Goal: Task Accomplishment & Management: Manage account settings

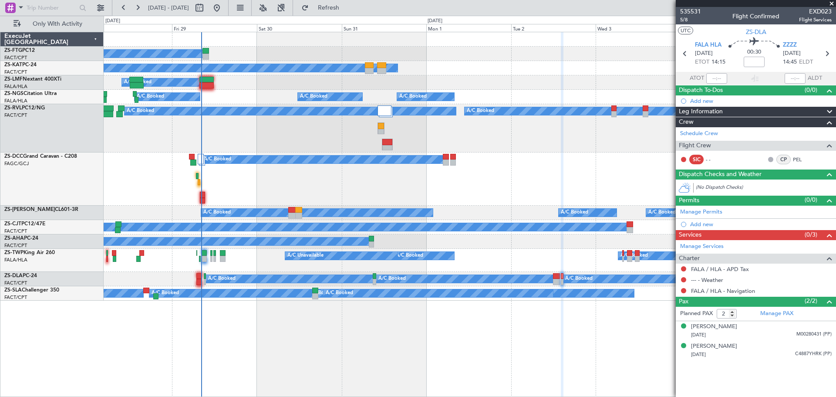
click at [831, 5] on span at bounding box center [831, 4] width 9 height 8
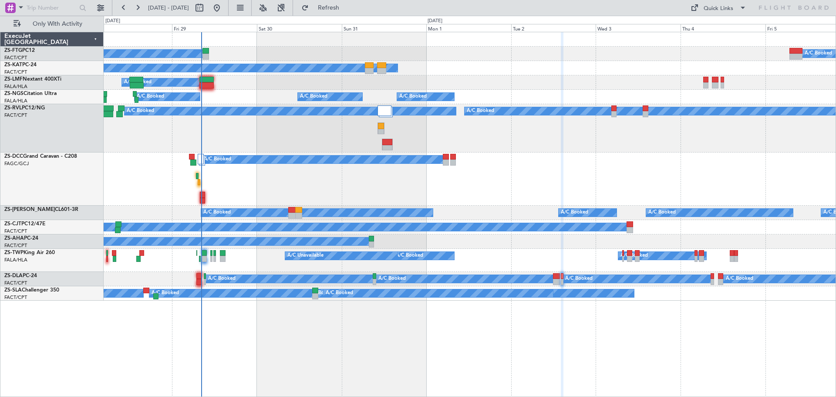
type input "0"
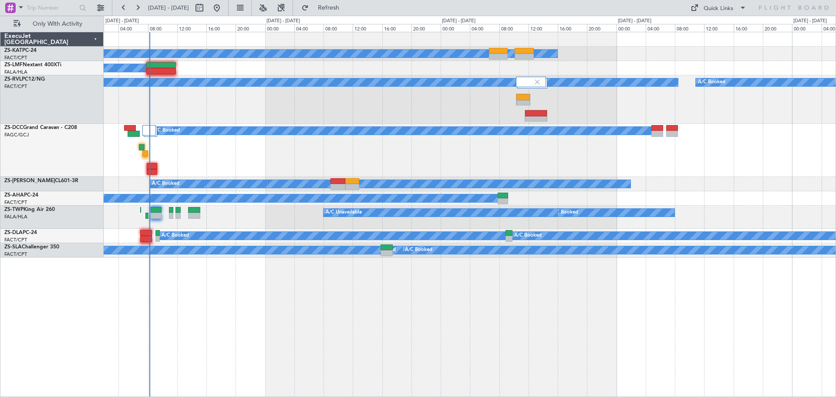
click at [368, 334] on div "A/C Unavailable A/C Booked A/C Booked A/C Booked A/C Booked A/C Booked A/C Book…" at bounding box center [470, 214] width 732 height 365
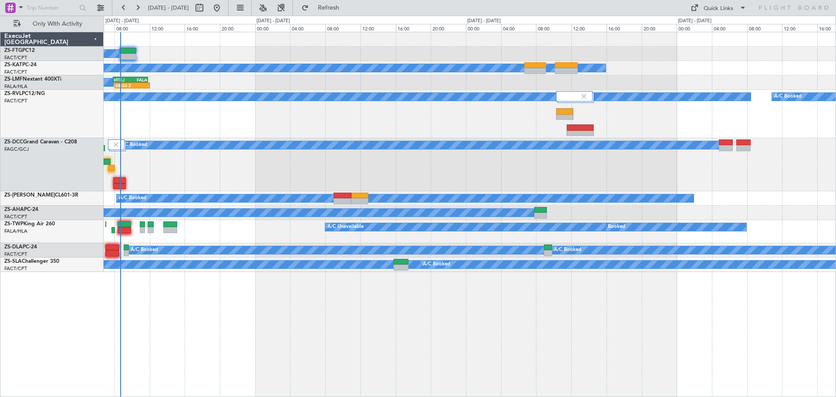
click at [357, 131] on div "A/C Booked A/C Booked" at bounding box center [470, 114] width 732 height 48
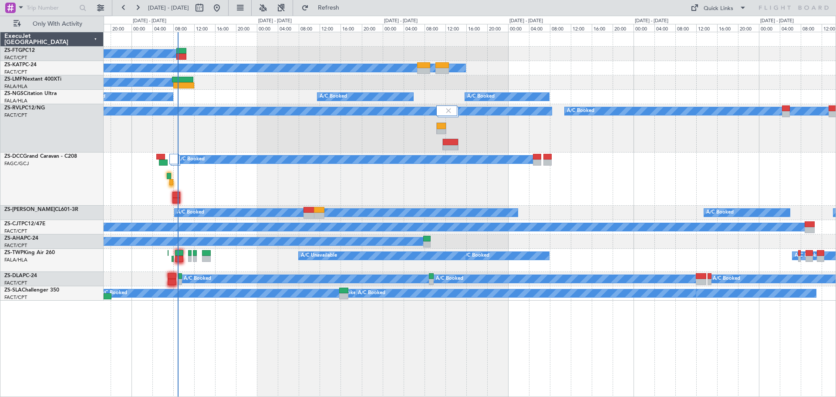
click at [572, 283] on div "A/C Booked A/C Booked A/C Booked A/C Booked" at bounding box center [470, 279] width 732 height 14
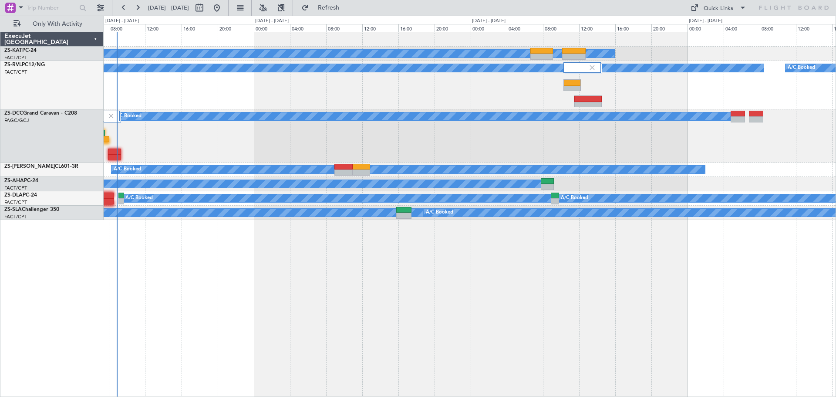
click at [409, 352] on div "A/C Unavailable A/C Booked A/C Booked A/C Booked A/C Booked A/C Booked A/C Book…" at bounding box center [470, 214] width 732 height 365
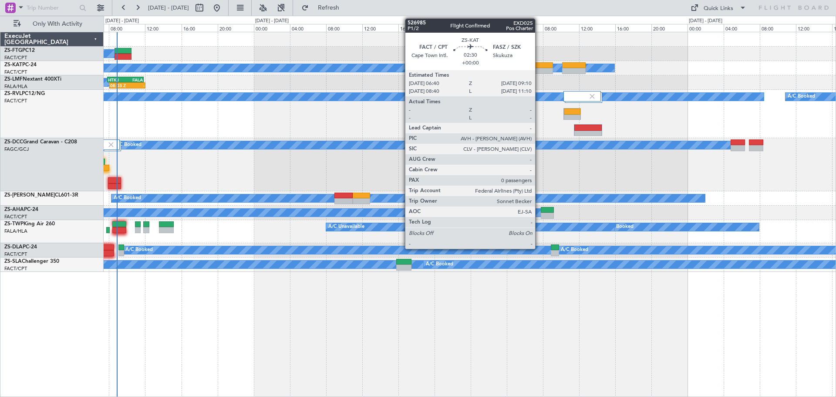
click at [539, 65] on div at bounding box center [541, 65] width 23 height 6
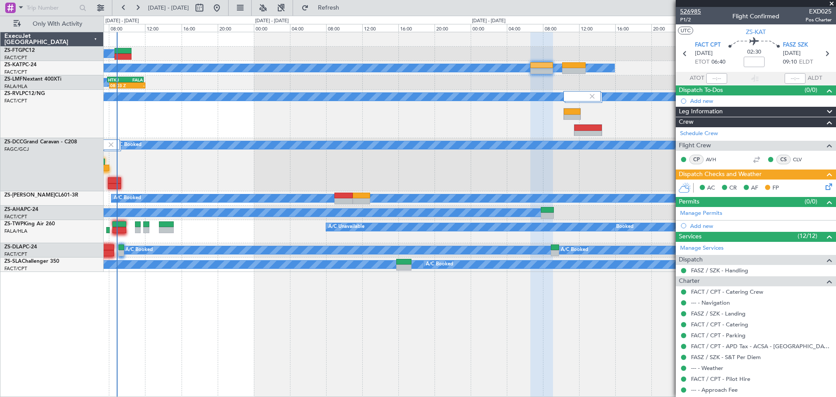
click at [690, 13] on span "526985" at bounding box center [690, 11] width 21 height 9
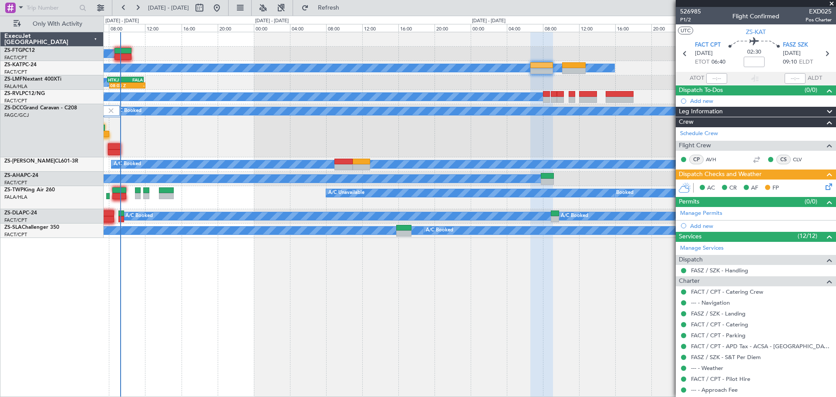
click at [833, 4] on span at bounding box center [831, 4] width 9 height 8
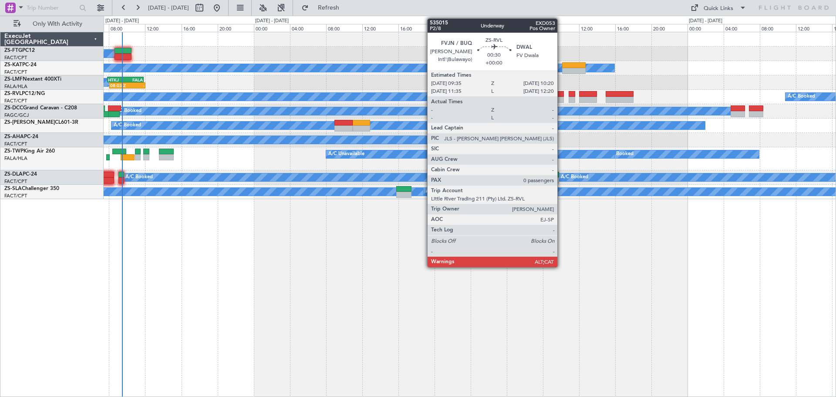
click at [561, 98] on div at bounding box center [560, 100] width 7 height 6
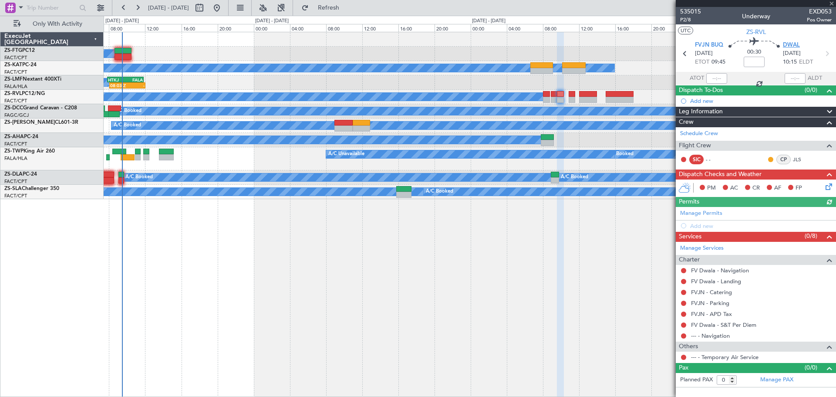
click at [793, 46] on span "DWAL" at bounding box center [791, 45] width 17 height 9
click at [831, 4] on span at bounding box center [831, 4] width 9 height 8
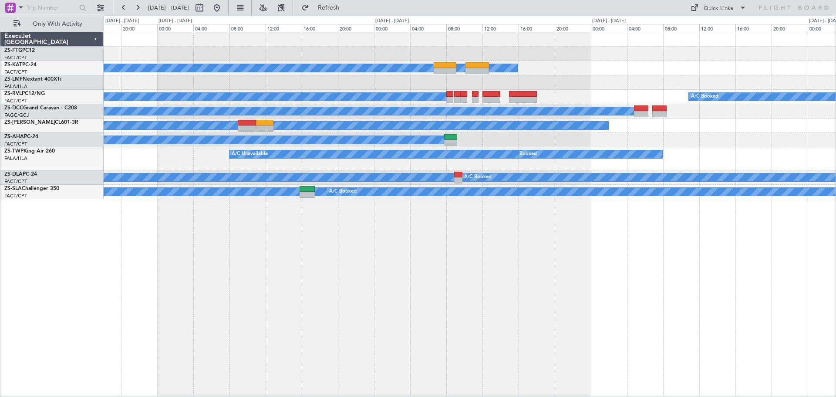
click at [646, 365] on div "A/C Booked A/C Unavailable 08:03 Z - HTKJ 07:50 Z FALA 11:50 Z A/C Booked A/C B…" at bounding box center [470, 214] width 732 height 365
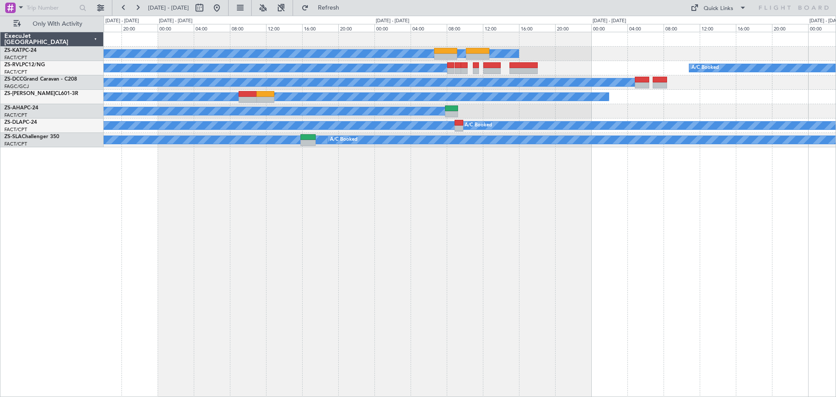
click at [373, 276] on div "A/C Unavailable A/C Booked A/C Booked A/C Booked A/C Booked A/C Booked A/C Book…" at bounding box center [470, 214] width 732 height 365
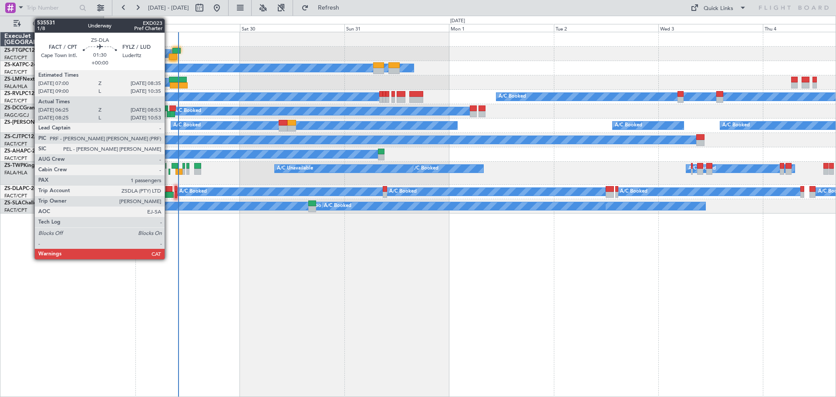
click at [169, 191] on div at bounding box center [168, 189] width 7 height 6
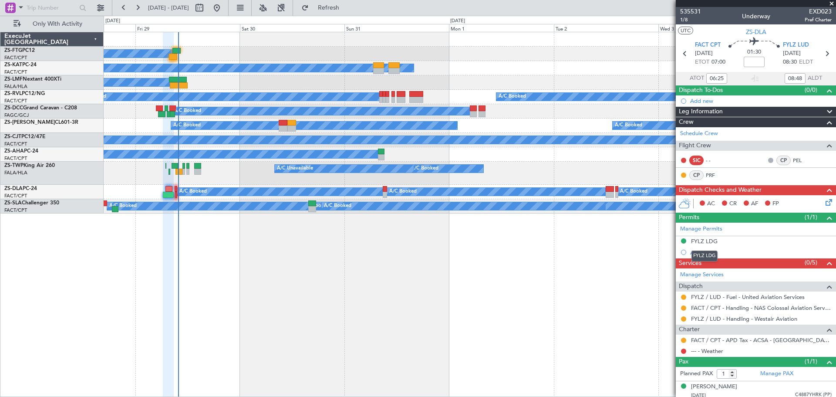
click at [704, 241] on div "FYLZ LDG" at bounding box center [704, 240] width 27 height 7
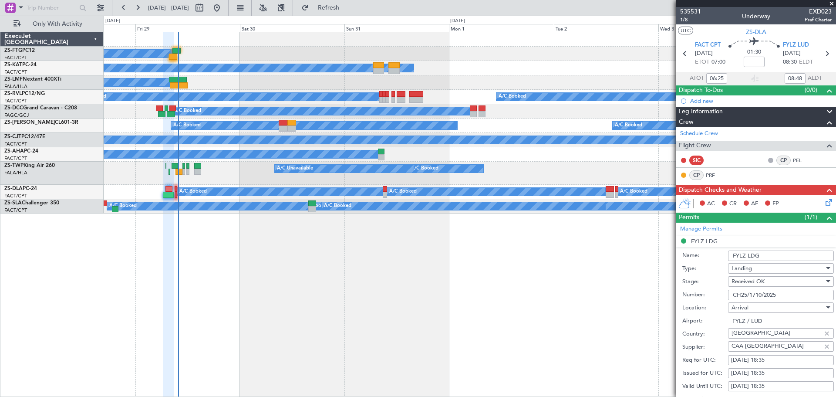
drag, startPoint x: 778, startPoint y: 294, endPoint x: 732, endPoint y: 293, distance: 45.7
click at [732, 293] on input "CH25/1710/2025" at bounding box center [781, 295] width 106 height 10
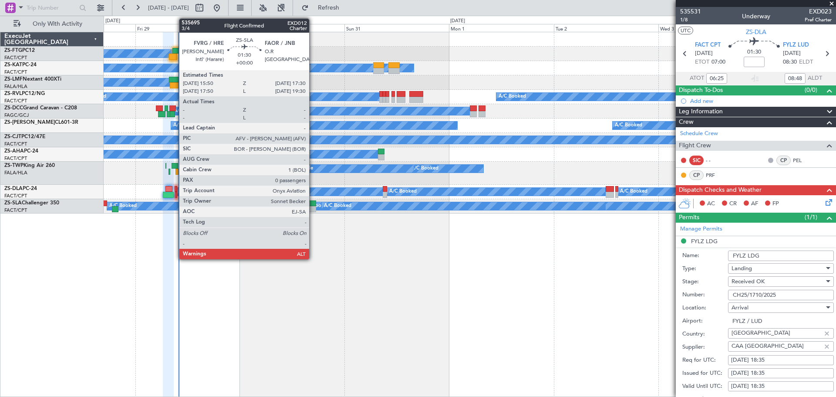
click at [313, 207] on div at bounding box center [311, 209] width 7 height 6
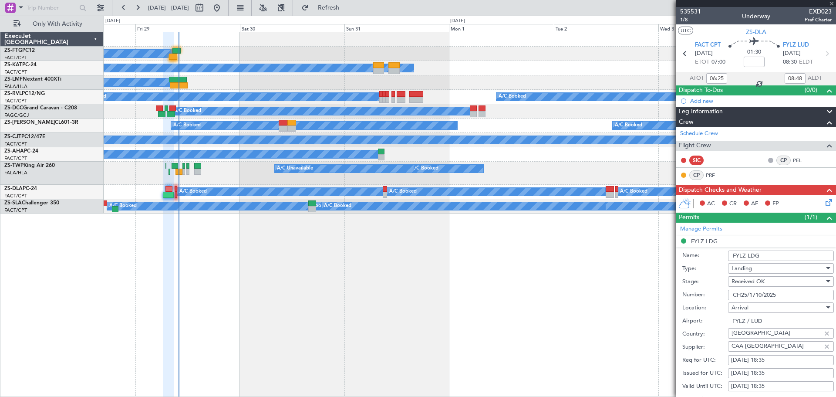
type input "0"
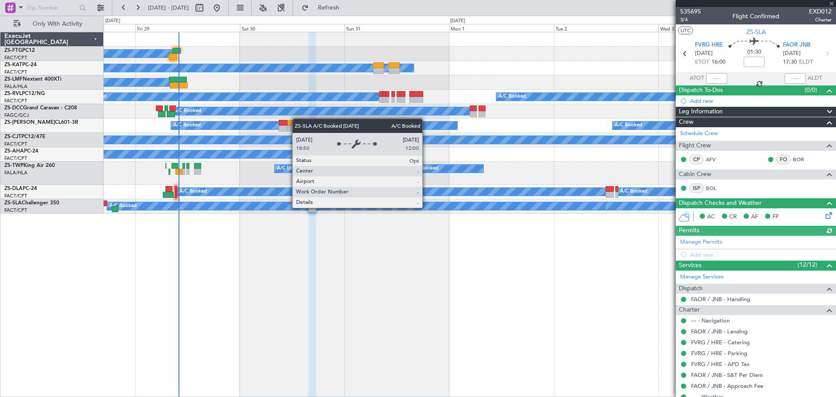
click at [824, 215] on icon at bounding box center [827, 213] width 7 height 7
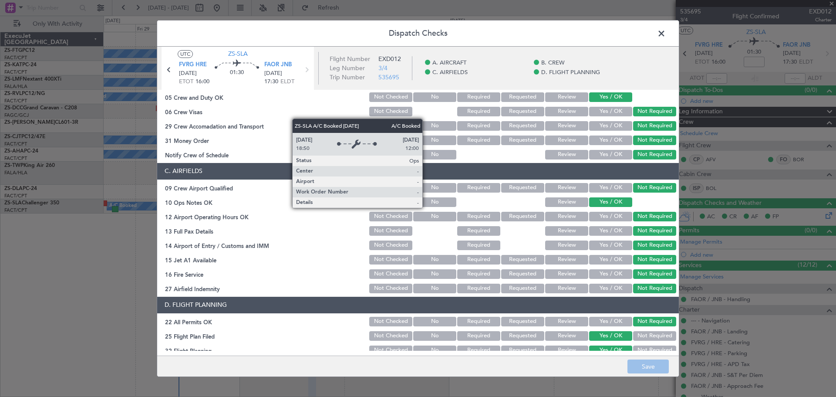
scroll to position [131, 0]
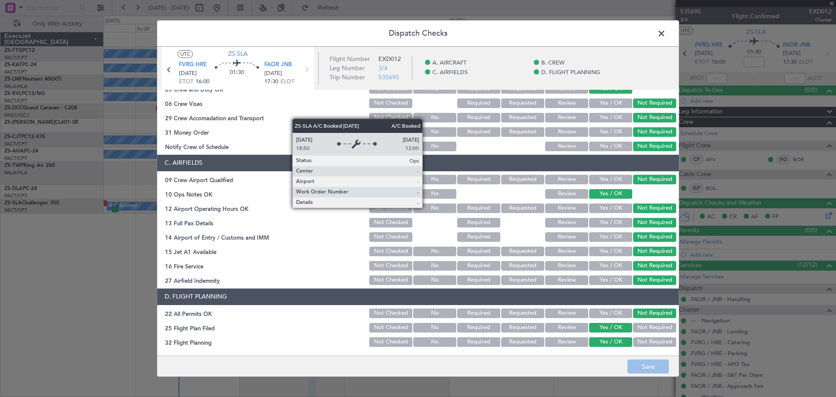
click at [666, 35] on span at bounding box center [666, 35] width 0 height 17
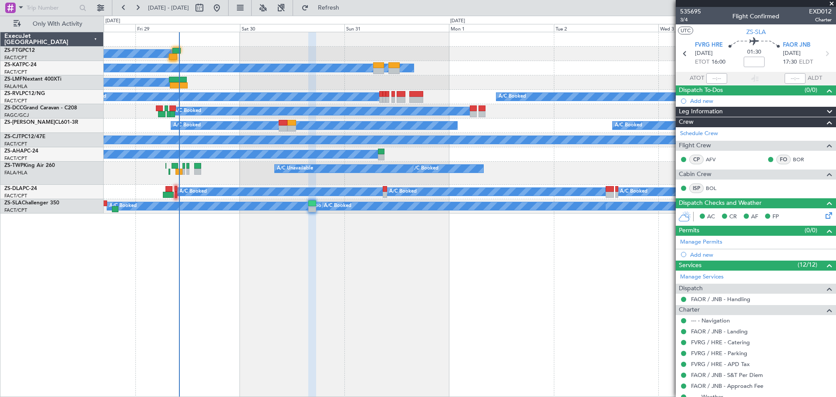
click at [832, 3] on span at bounding box center [831, 4] width 9 height 8
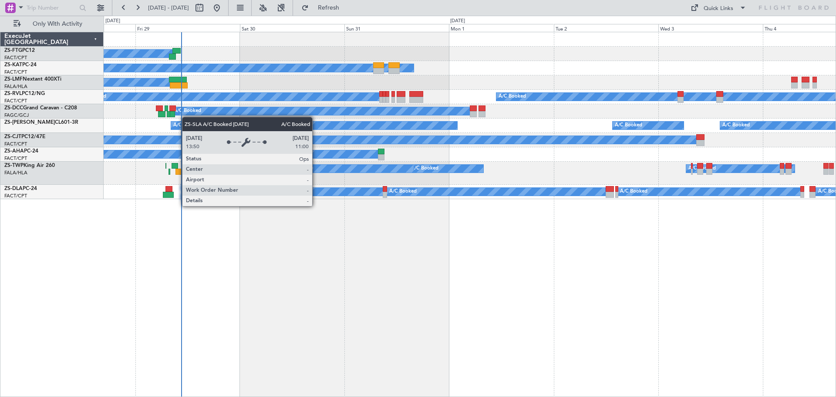
click at [325, 294] on div "A/C Booked A/C Booked A/C Booked A/C Unavailable A/C Booked A/C Booked A/C Book…" at bounding box center [470, 214] width 732 height 365
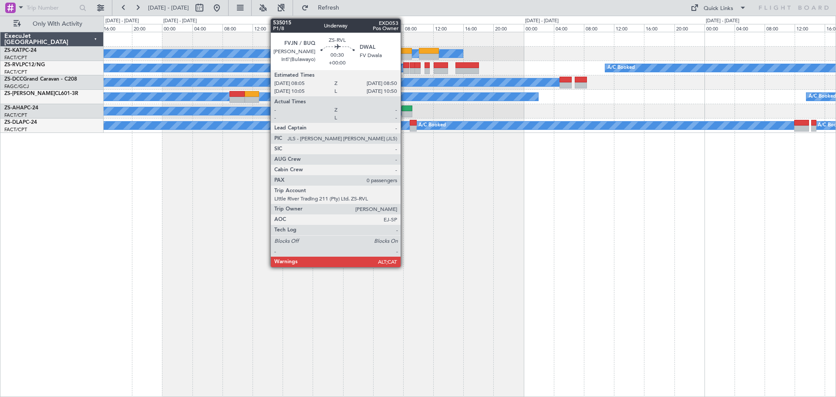
click at [405, 67] on div at bounding box center [406, 65] width 6 height 6
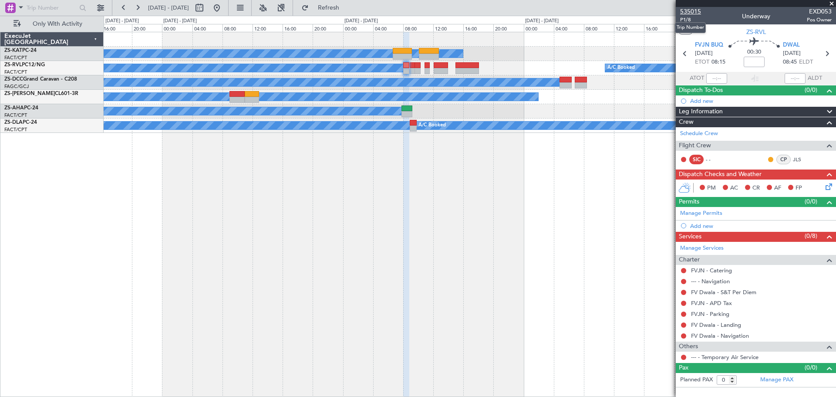
click at [696, 9] on span "535015" at bounding box center [690, 11] width 21 height 9
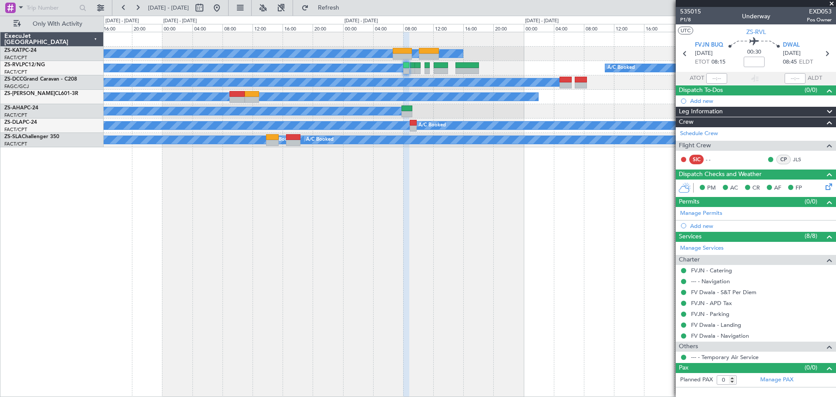
click at [832, 4] on span at bounding box center [831, 4] width 9 height 8
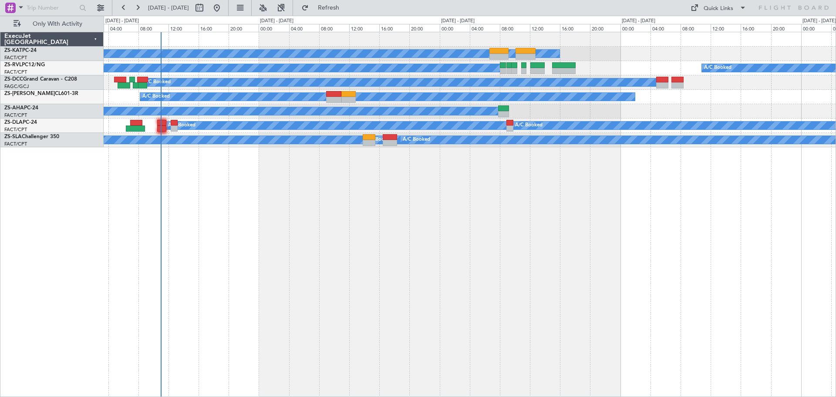
click at [447, 261] on div "A/C Unavailable A/C Booked A/C Booked A/C Booked A/C Booked A/C Booked A/C Book…" at bounding box center [470, 214] width 732 height 365
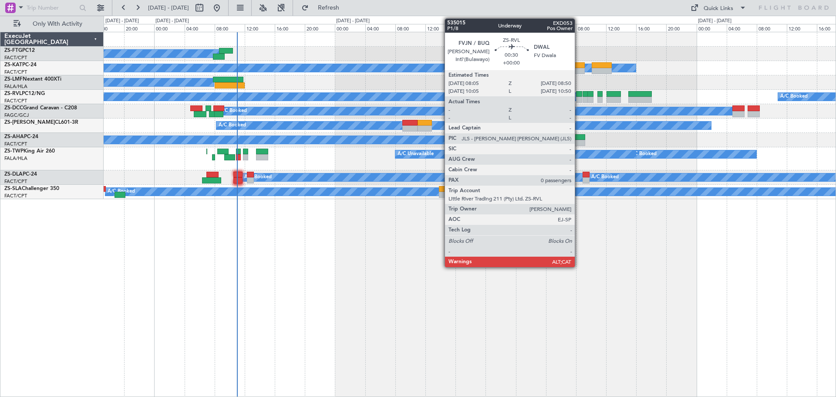
click at [579, 97] on div at bounding box center [579, 100] width 6 height 6
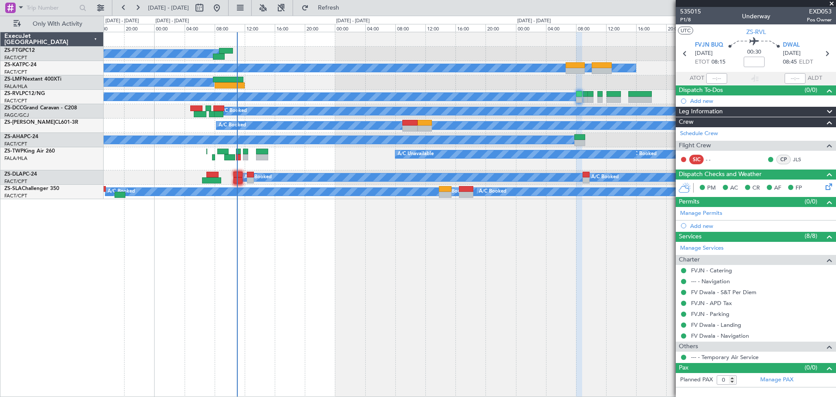
click at [827, 186] on icon at bounding box center [827, 185] width 7 height 7
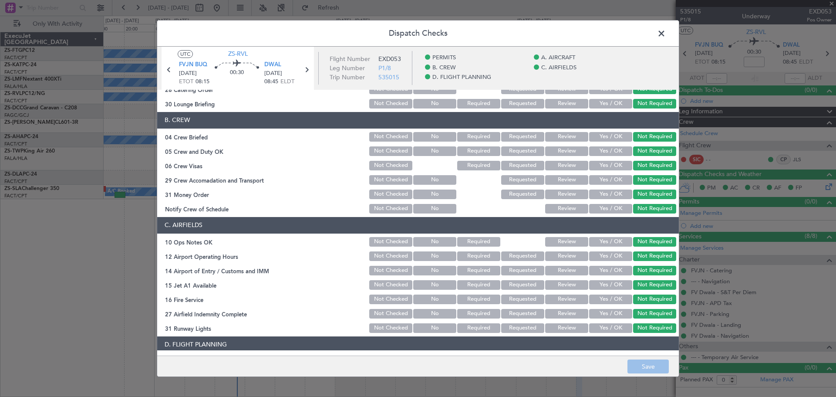
scroll to position [121, 0]
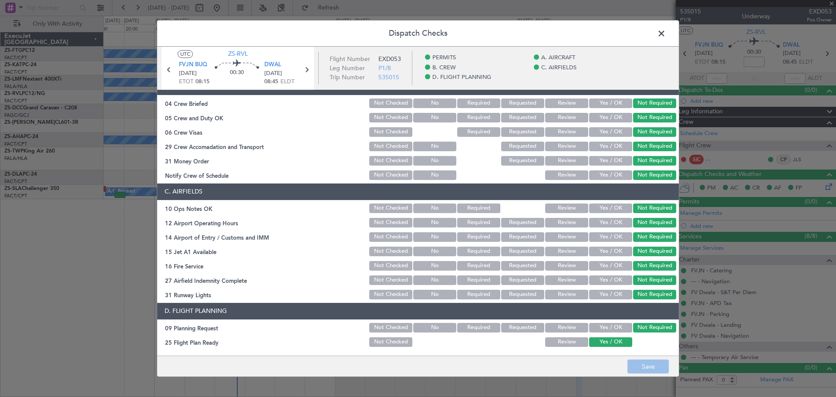
click at [567, 329] on button "Review" at bounding box center [566, 328] width 43 height 10
click at [564, 341] on button "Review" at bounding box center [566, 342] width 43 height 10
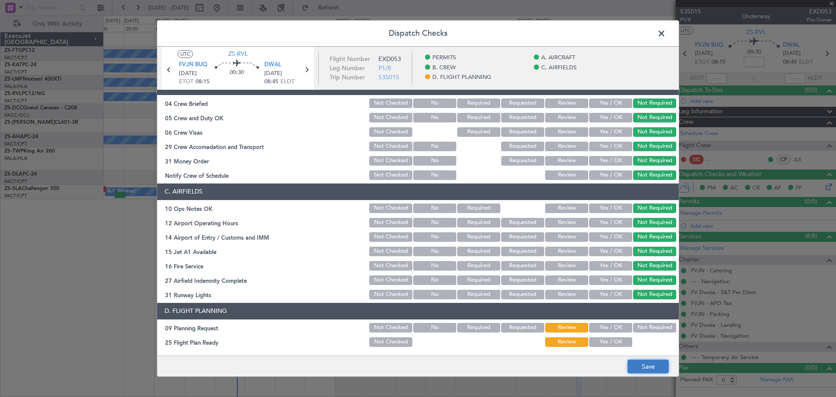
click at [646, 371] on button "Save" at bounding box center [647, 366] width 41 height 14
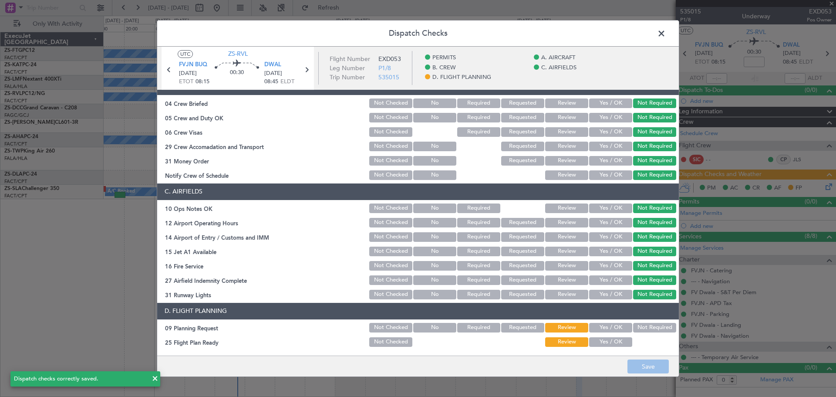
click at [666, 34] on span at bounding box center [666, 35] width 0 height 17
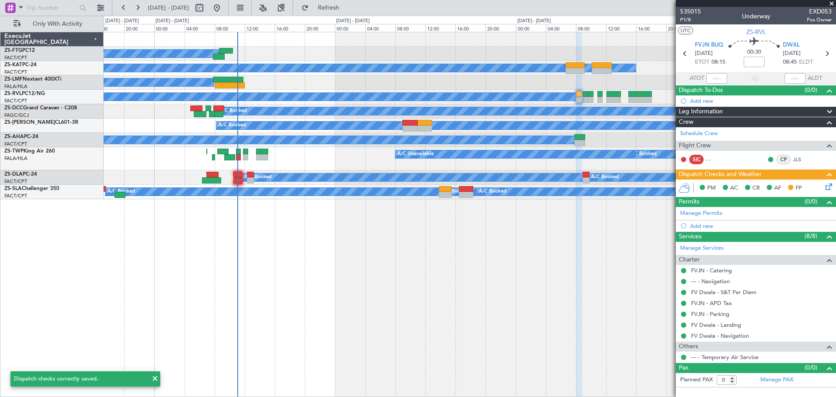
click at [830, 3] on span at bounding box center [831, 4] width 9 height 8
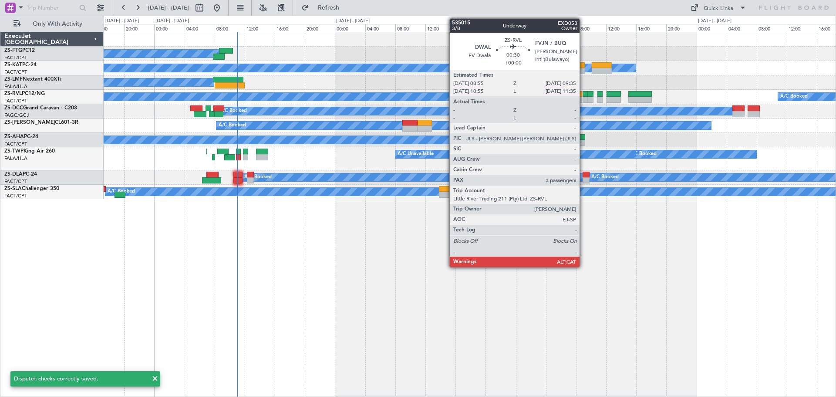
click at [583, 100] on div at bounding box center [585, 100] width 5 height 6
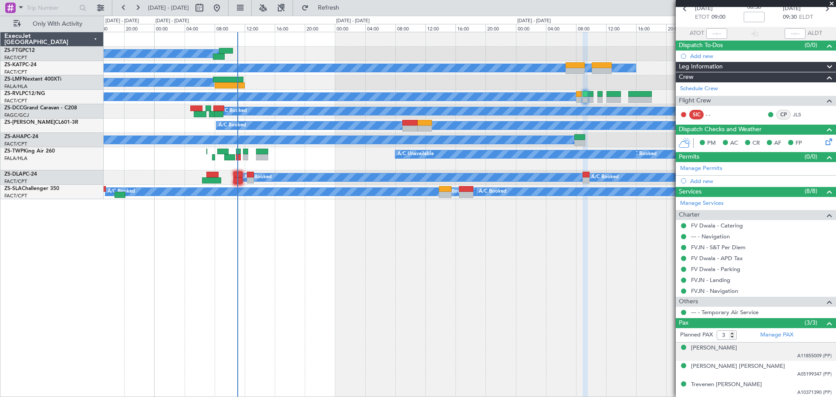
scroll to position [1, 0]
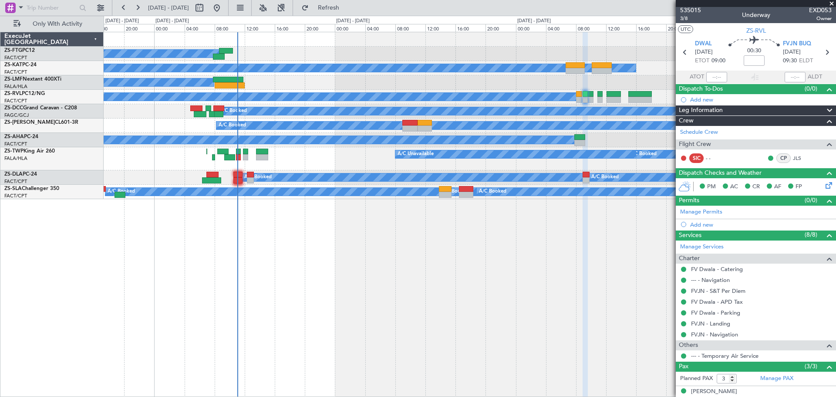
click at [824, 184] on icon at bounding box center [827, 183] width 7 height 7
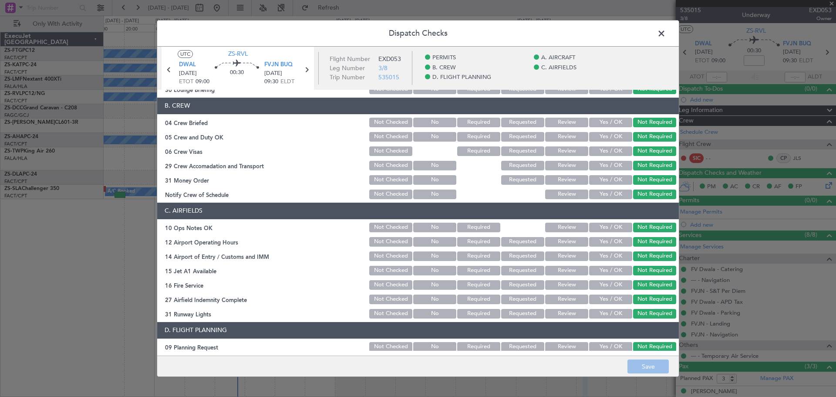
scroll to position [121, 0]
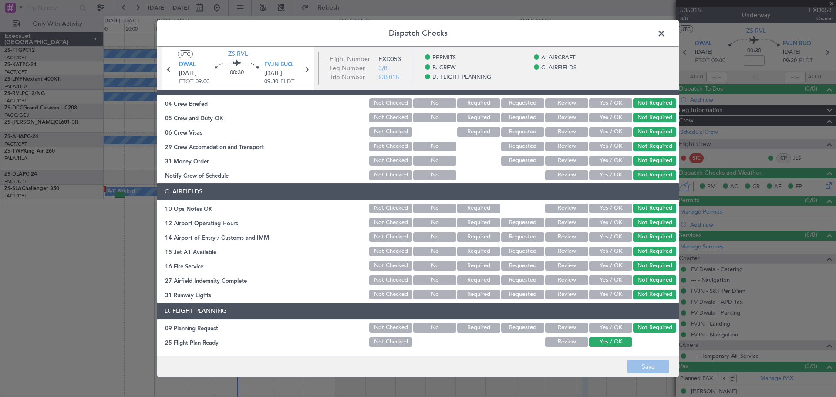
click at [559, 327] on button "Review" at bounding box center [566, 328] width 43 height 10
click at [558, 341] on button "Review" at bounding box center [566, 342] width 43 height 10
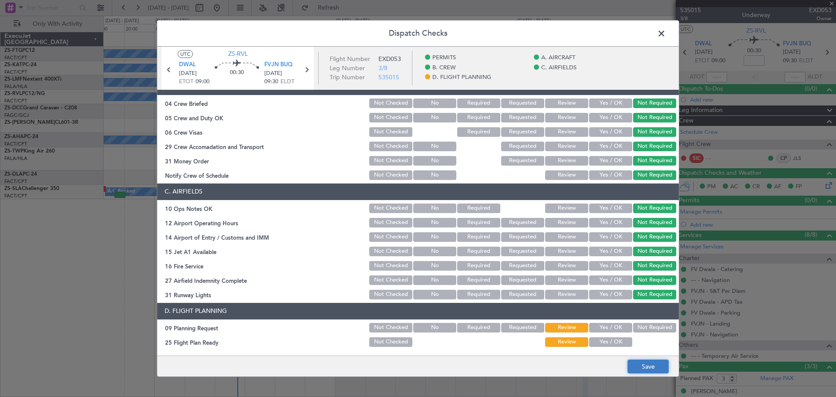
click at [647, 368] on button "Save" at bounding box center [647, 366] width 41 height 14
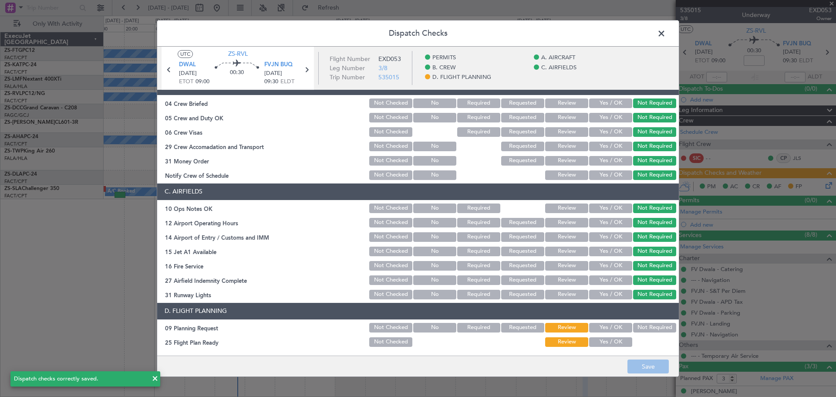
click at [666, 30] on span at bounding box center [666, 35] width 0 height 17
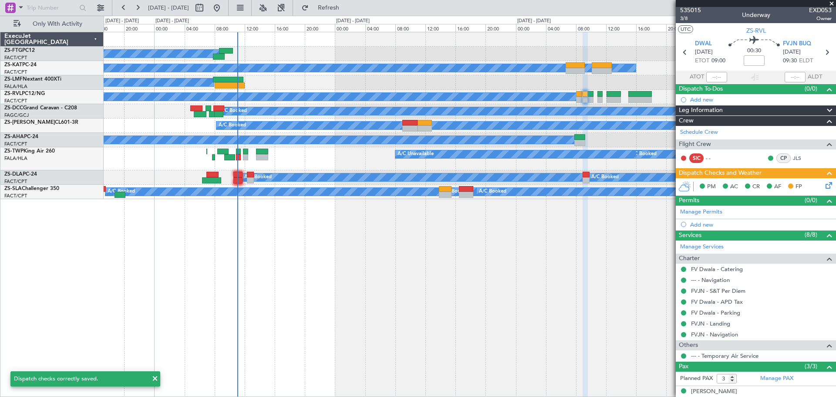
click at [834, 3] on span at bounding box center [831, 4] width 9 height 8
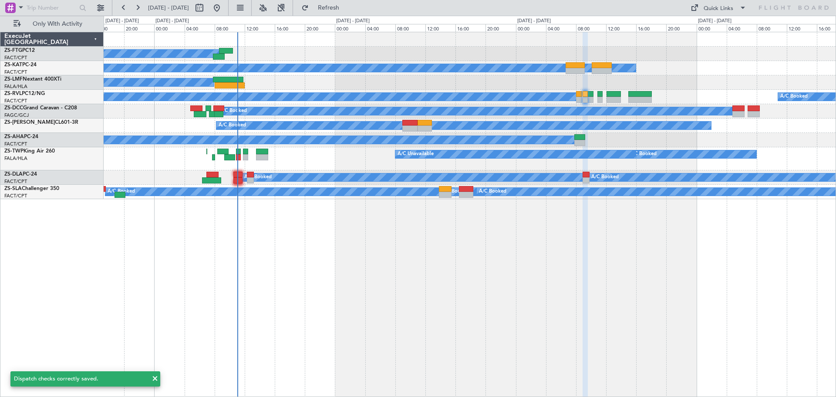
type input "0"
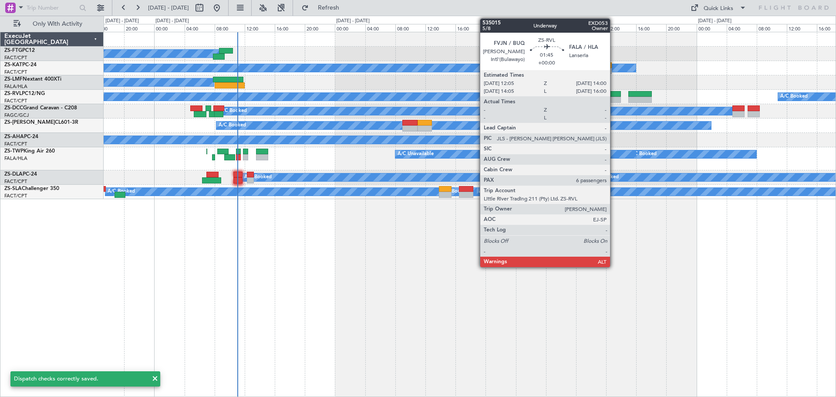
scroll to position [0, 0]
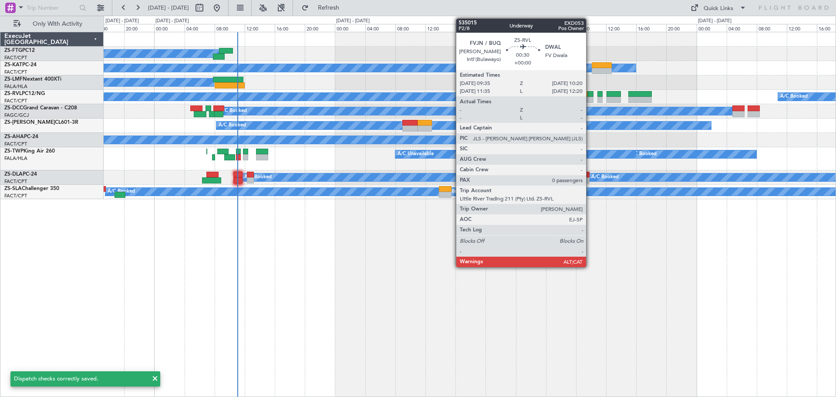
click at [590, 97] on div at bounding box center [590, 100] width 6 height 6
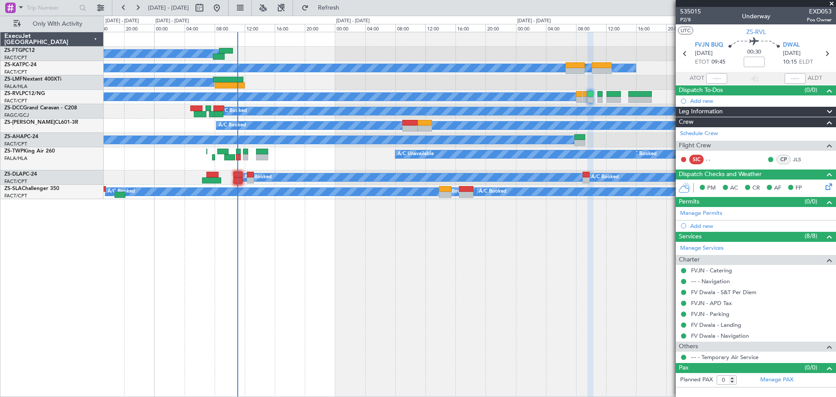
click at [826, 186] on icon at bounding box center [827, 185] width 7 height 7
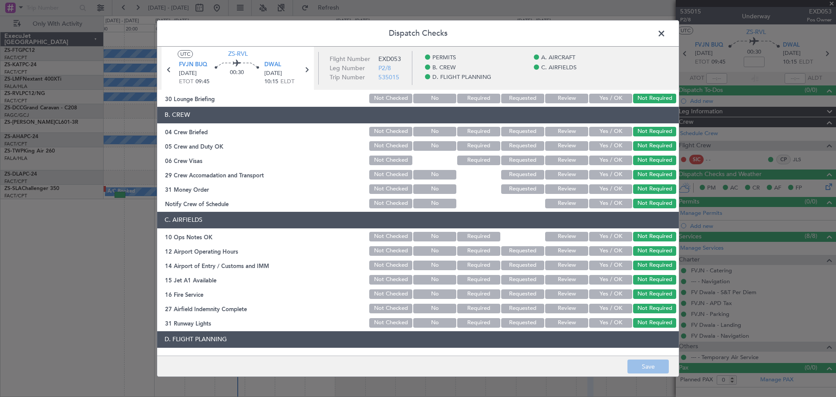
scroll to position [121, 0]
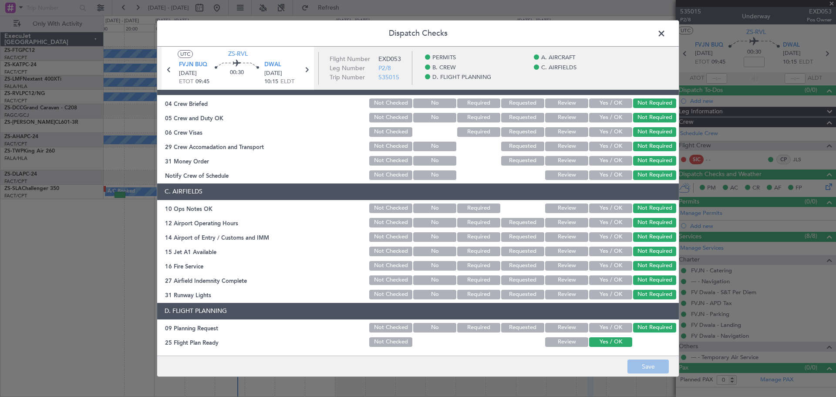
click at [563, 327] on button "Review" at bounding box center [566, 328] width 43 height 10
click at [561, 338] on button "Review" at bounding box center [566, 342] width 43 height 10
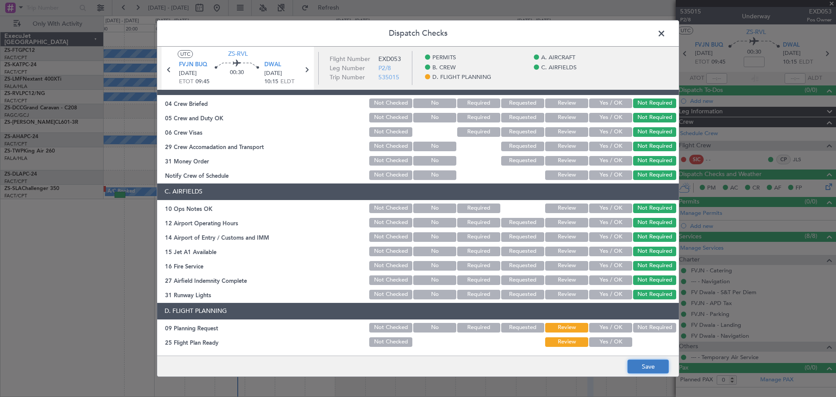
click at [645, 364] on button "Save" at bounding box center [647, 366] width 41 height 14
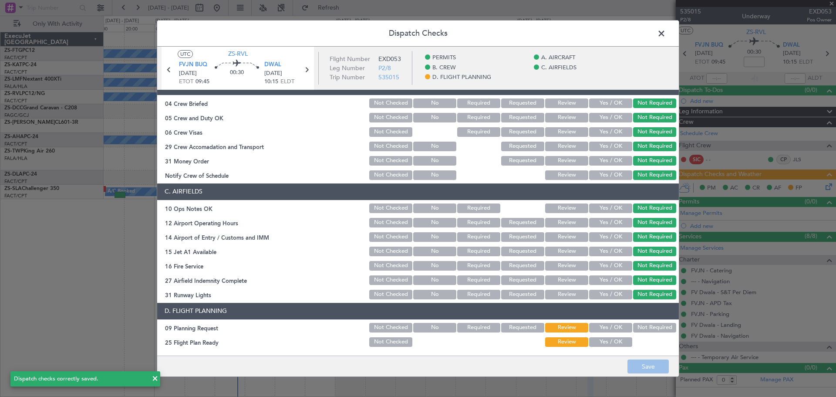
click at [666, 31] on span at bounding box center [666, 35] width 0 height 17
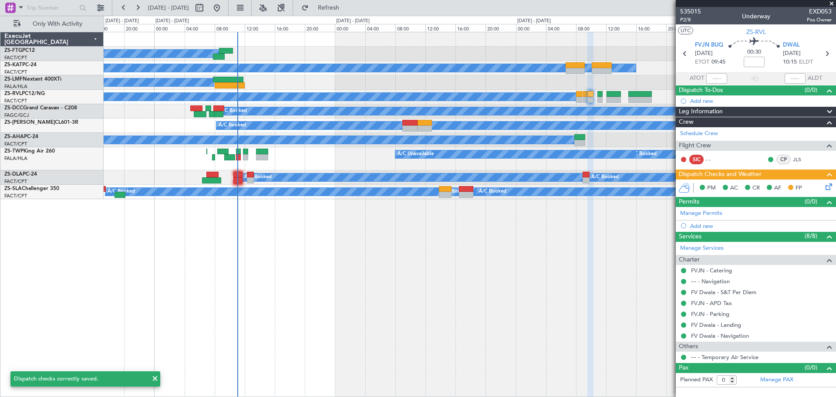
click at [831, 3] on span at bounding box center [831, 4] width 9 height 8
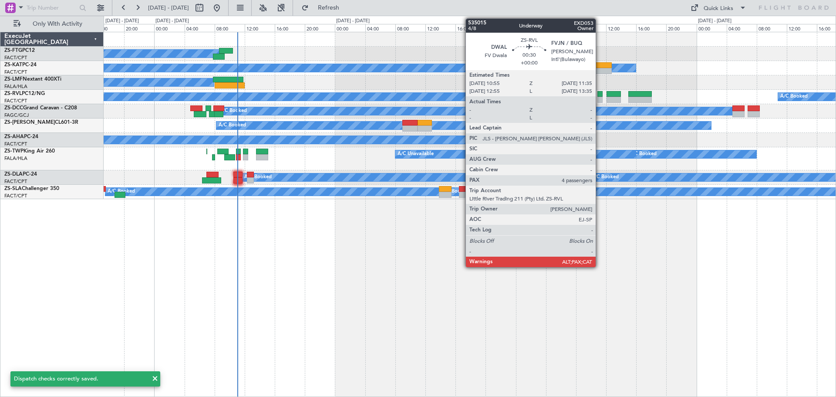
click at [600, 98] on div at bounding box center [599, 100] width 5 height 6
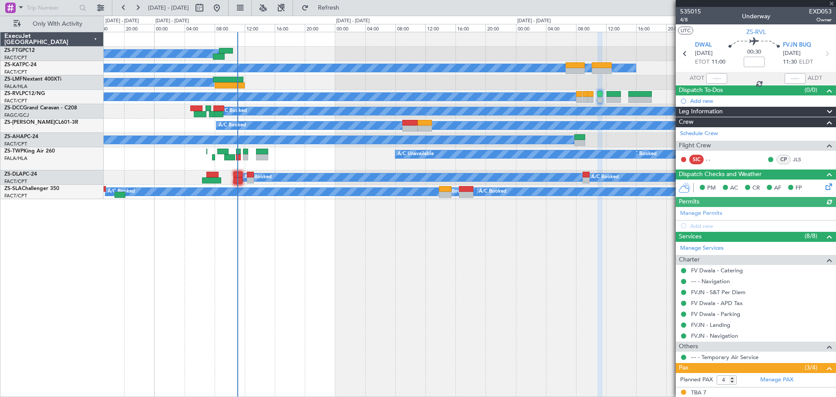
scroll to position [63, 0]
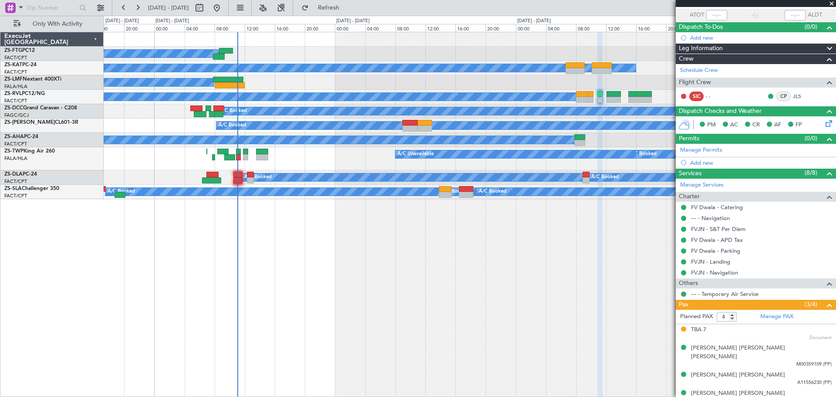
click at [824, 124] on icon at bounding box center [827, 121] width 7 height 7
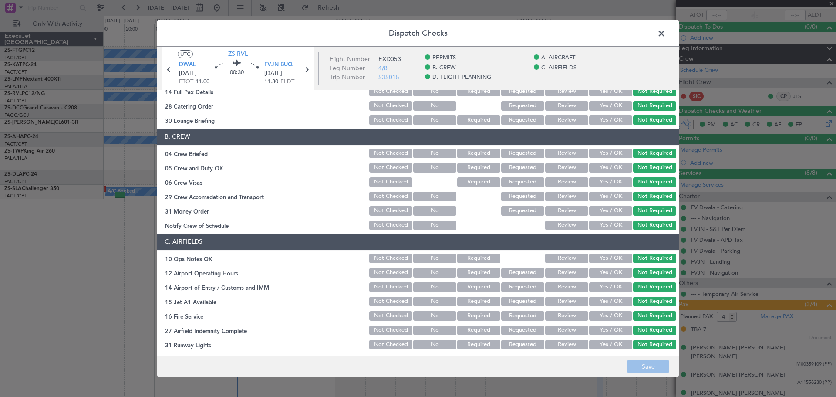
scroll to position [121, 0]
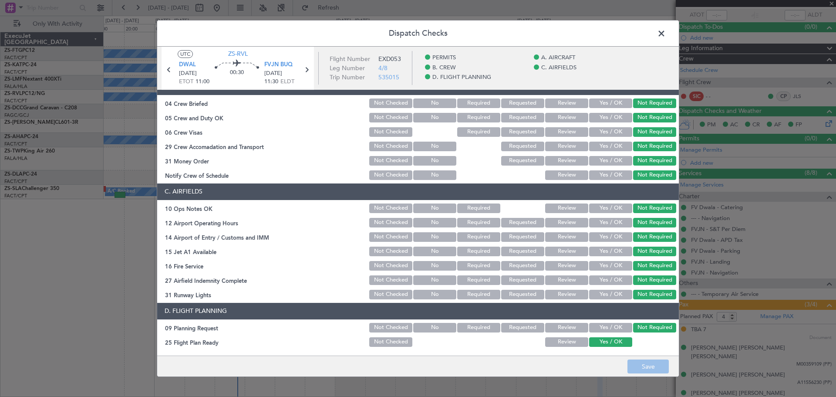
click at [567, 331] on button "Review" at bounding box center [566, 328] width 43 height 10
click at [567, 338] on button "Review" at bounding box center [566, 342] width 43 height 10
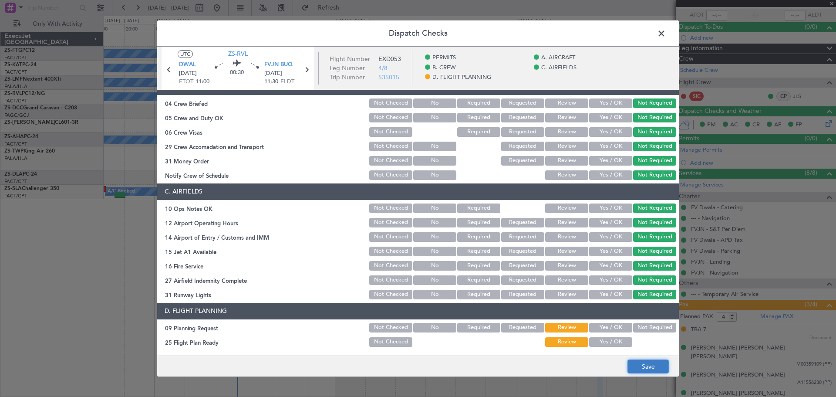
click at [637, 362] on button "Save" at bounding box center [647, 366] width 41 height 14
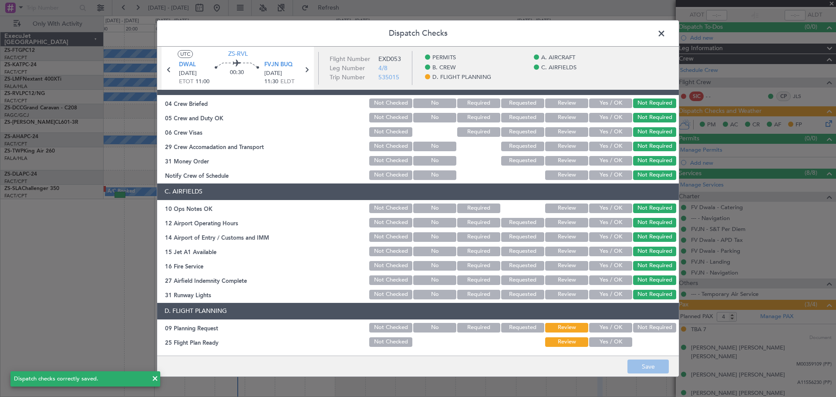
click at [666, 34] on span at bounding box center [666, 35] width 0 height 17
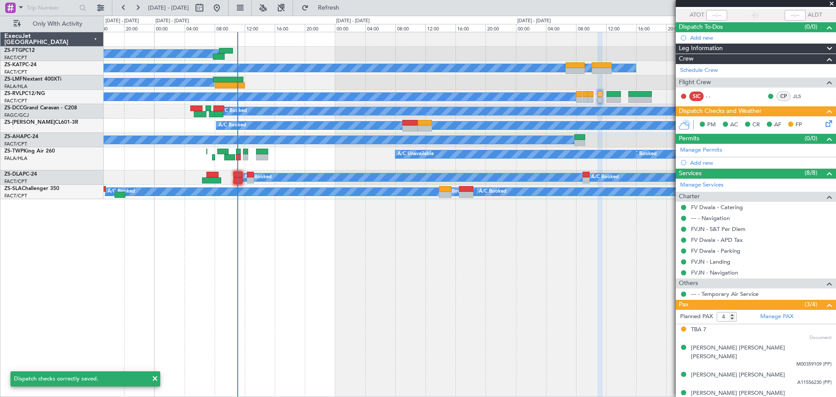
click at [831, 3] on span at bounding box center [831, 4] width 9 height 8
